Goal: Task Accomplishment & Management: Use online tool/utility

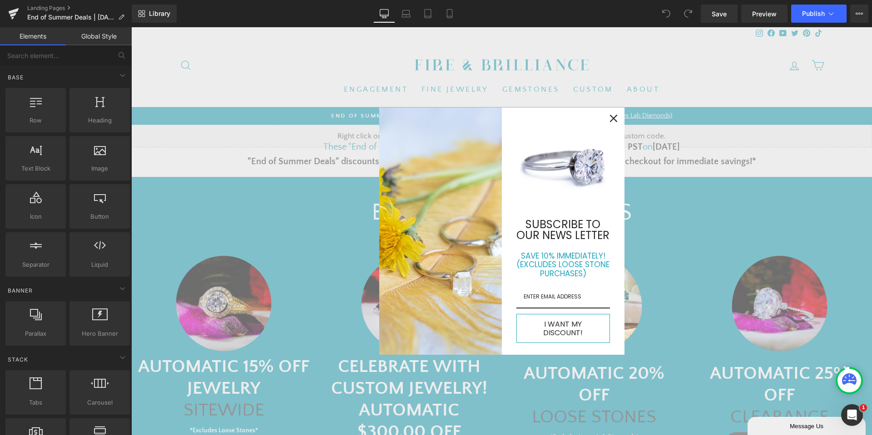
click at [610, 122] on icon "close icon" at bounding box center [613, 118] width 7 height 7
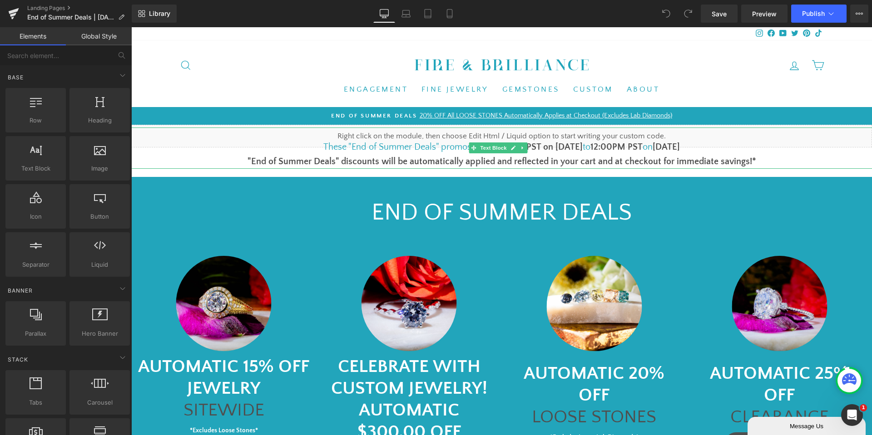
click at [557, 148] on font "1pm PST on [DATE]" at bounding box center [545, 147] width 75 height 10
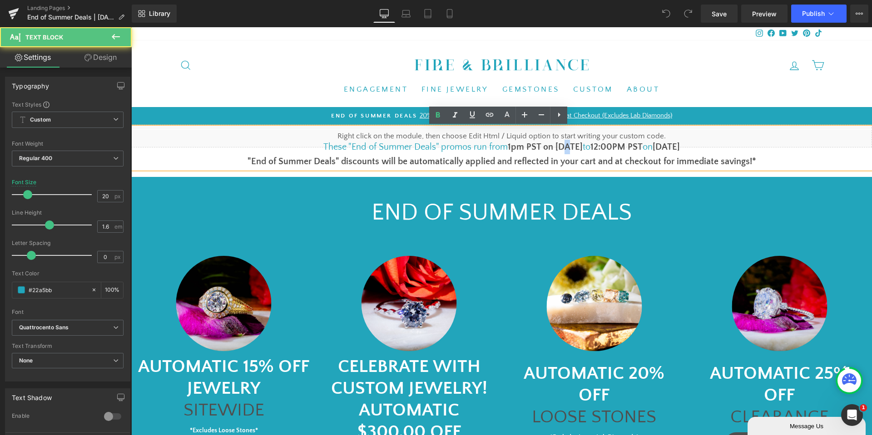
click at [557, 148] on font "1pm PST on [DATE]" at bounding box center [545, 147] width 75 height 10
drag, startPoint x: 666, startPoint y: 148, endPoint x: 662, endPoint y: 151, distance: 4.9
click at [662, 151] on b "[DATE]" at bounding box center [665, 147] width 27 height 10
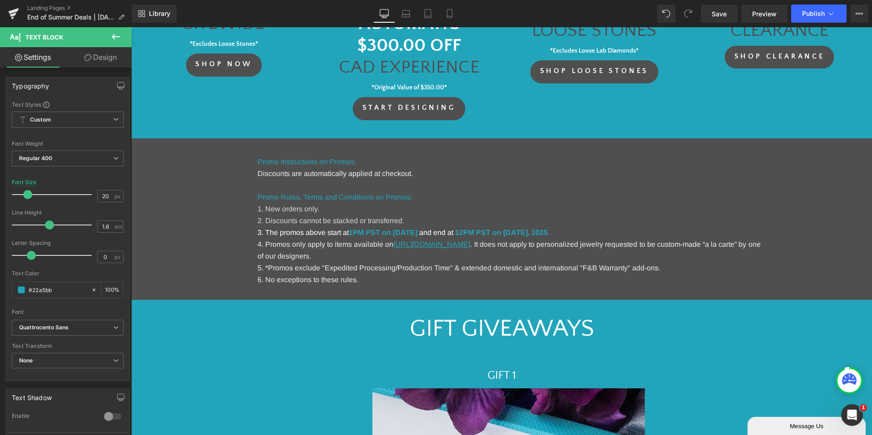
scroll to position [409, 0]
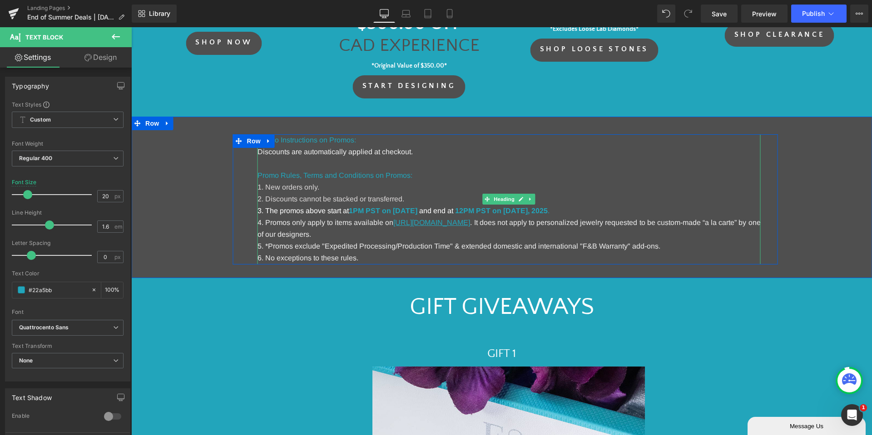
click at [417, 209] on strong "1PM PST on [DATE]" at bounding box center [383, 211] width 69 height 8
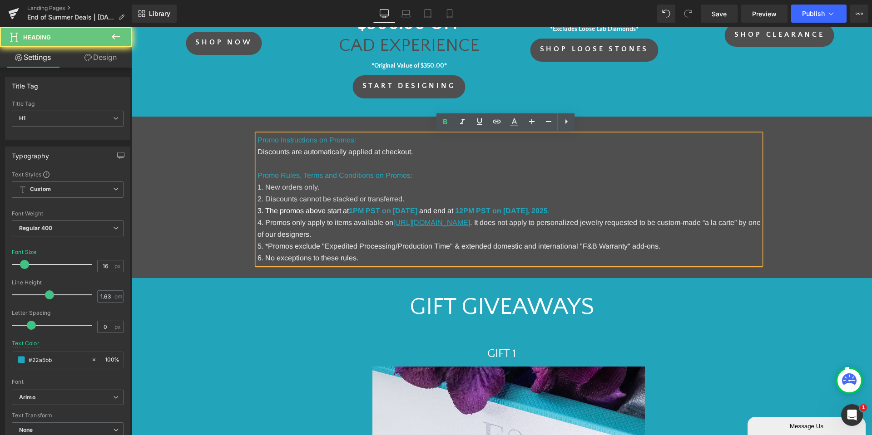
click at [417, 209] on strong "1PM PST on [DATE]" at bounding box center [383, 211] width 69 height 8
drag, startPoint x: 431, startPoint y: 213, endPoint x: 437, endPoint y: 195, distance: 19.2
click at [444, 206] on h1 "3. The promos above start at 1PM PST on [DATE] and end at 12PM PST on [DATE] ." at bounding box center [508, 211] width 503 height 12
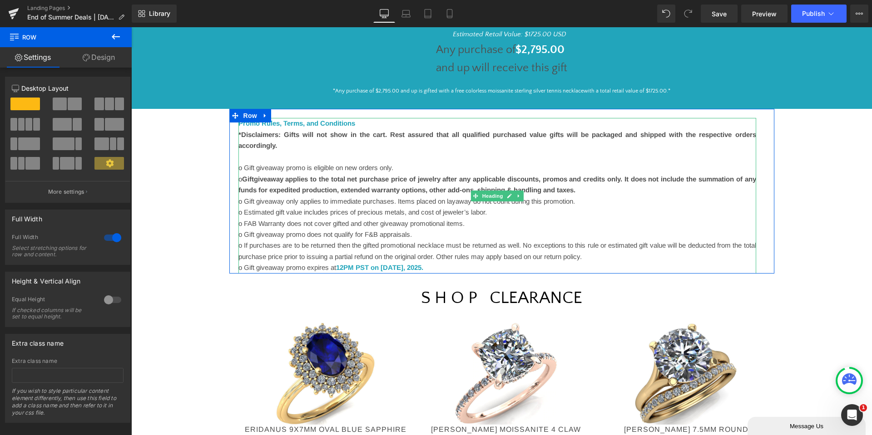
scroll to position [1090, 0]
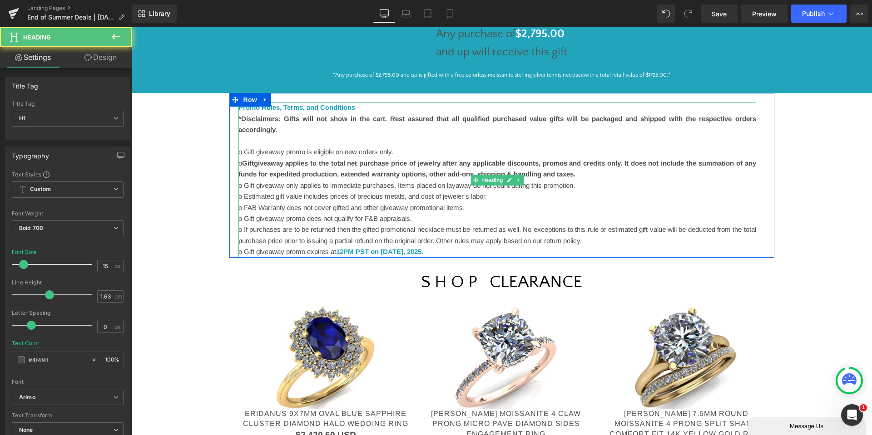
click at [403, 249] on font "12PM PST on [DATE]" at bounding box center [369, 252] width 67 height 8
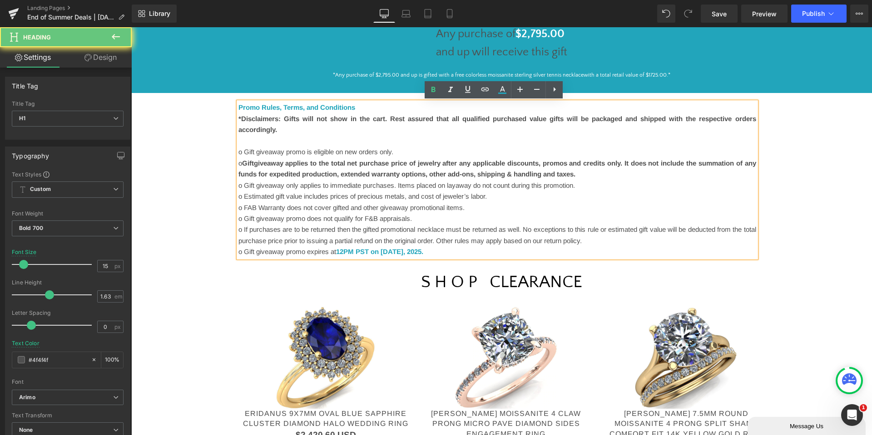
click at [403, 249] on font "12PM PST on [DATE]" at bounding box center [369, 252] width 67 height 8
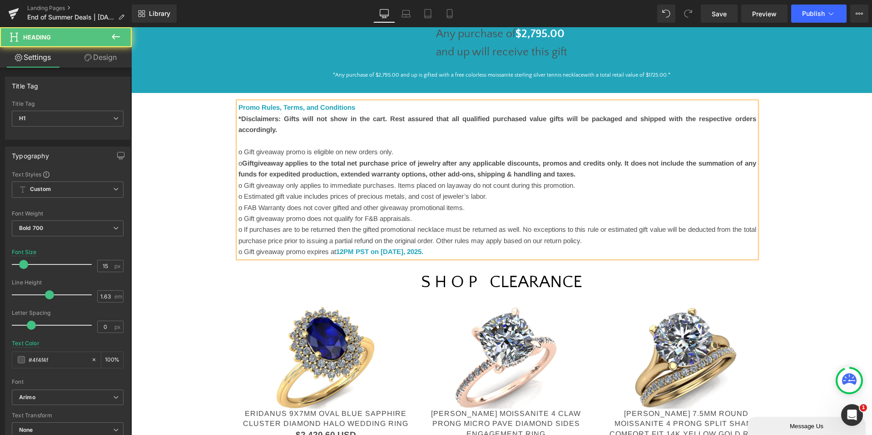
click at [493, 239] on font "o If purchases are to be returned then the gifted promotional necklace must be …" at bounding box center [497, 235] width 518 height 19
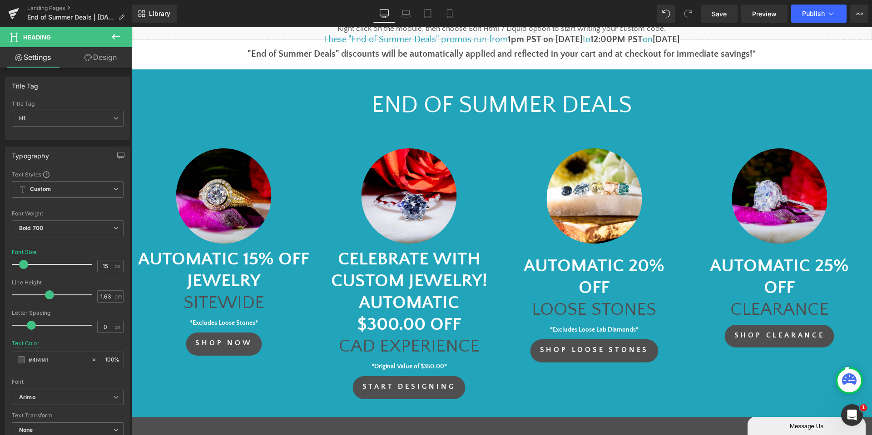
scroll to position [0, 0]
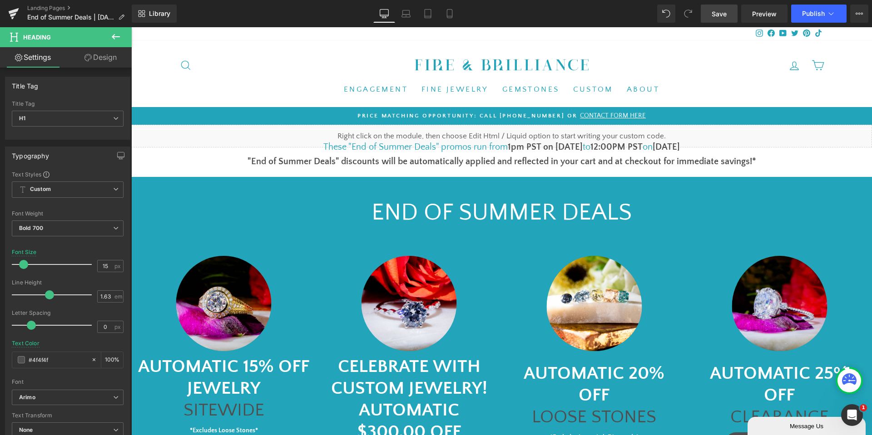
click at [709, 19] on link "Save" at bounding box center [719, 14] width 37 height 18
click at [819, 12] on span "Publish" at bounding box center [813, 13] width 23 height 7
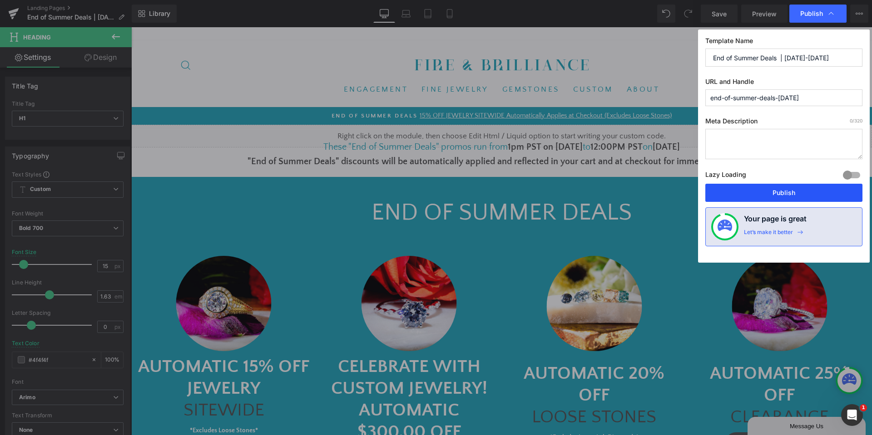
click at [801, 201] on button "Publish" at bounding box center [783, 193] width 157 height 18
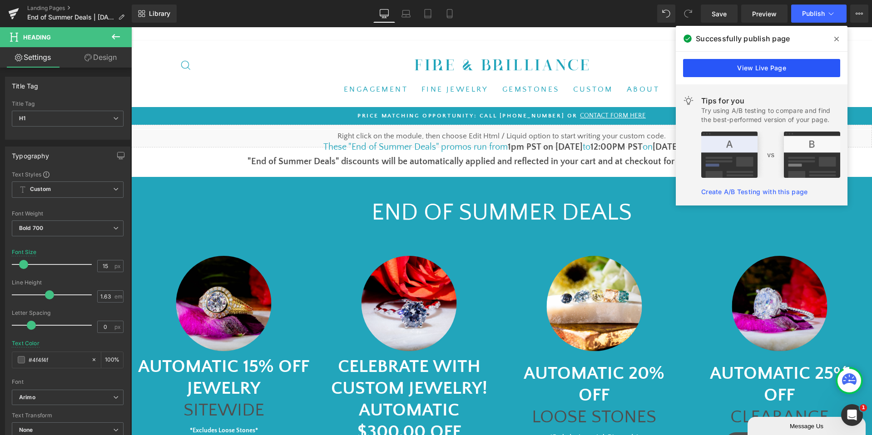
click at [758, 69] on link "View Live Page" at bounding box center [761, 68] width 157 height 18
